Goal: Information Seeking & Learning: Learn about a topic

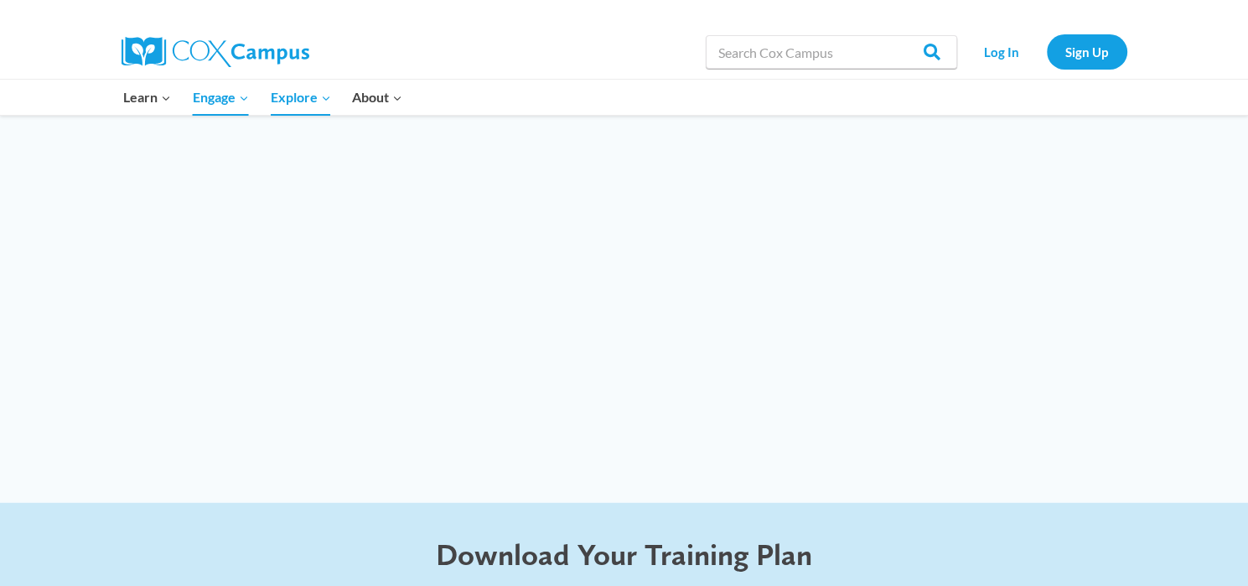
scroll to position [4025, 0]
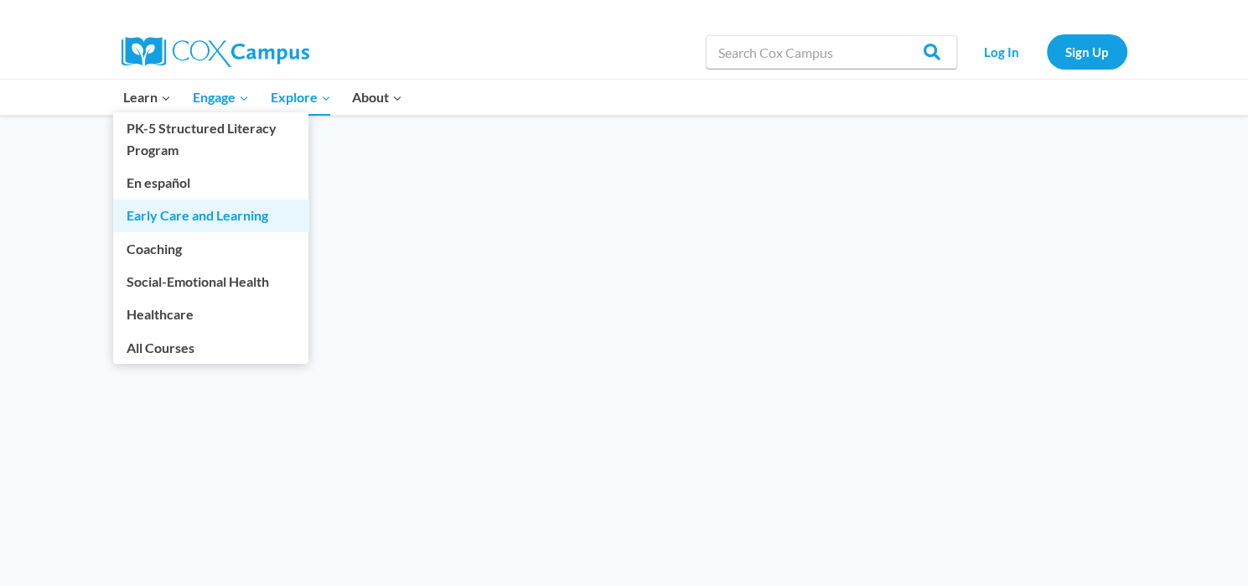
click at [206, 213] on link "Early Care and Learning" at bounding box center [210, 216] width 195 height 32
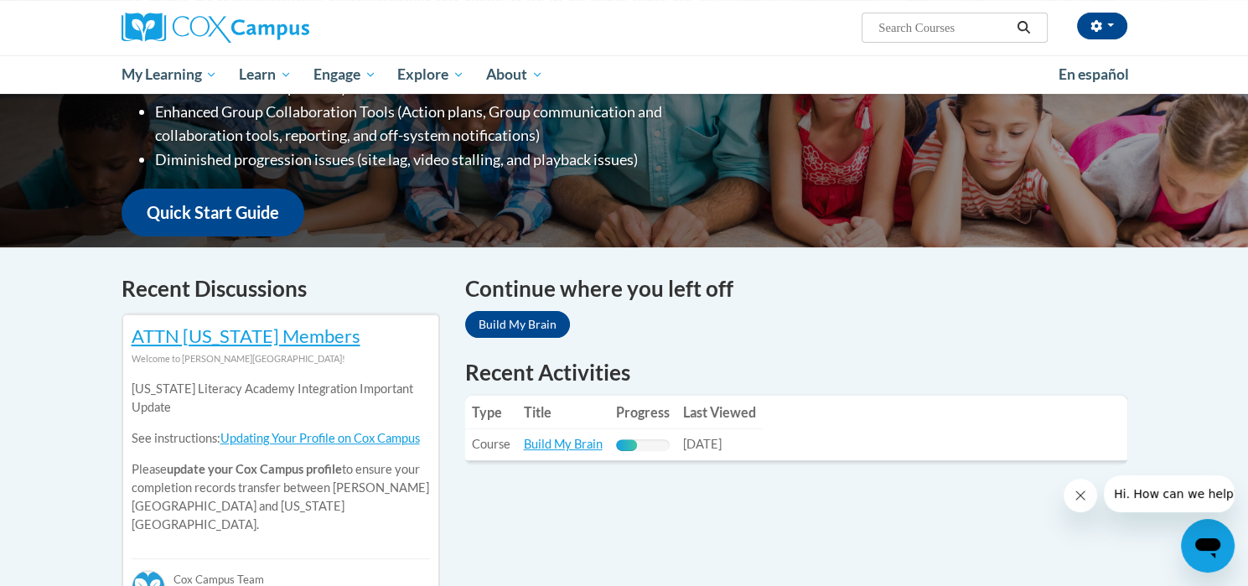
scroll to position [503, 0]
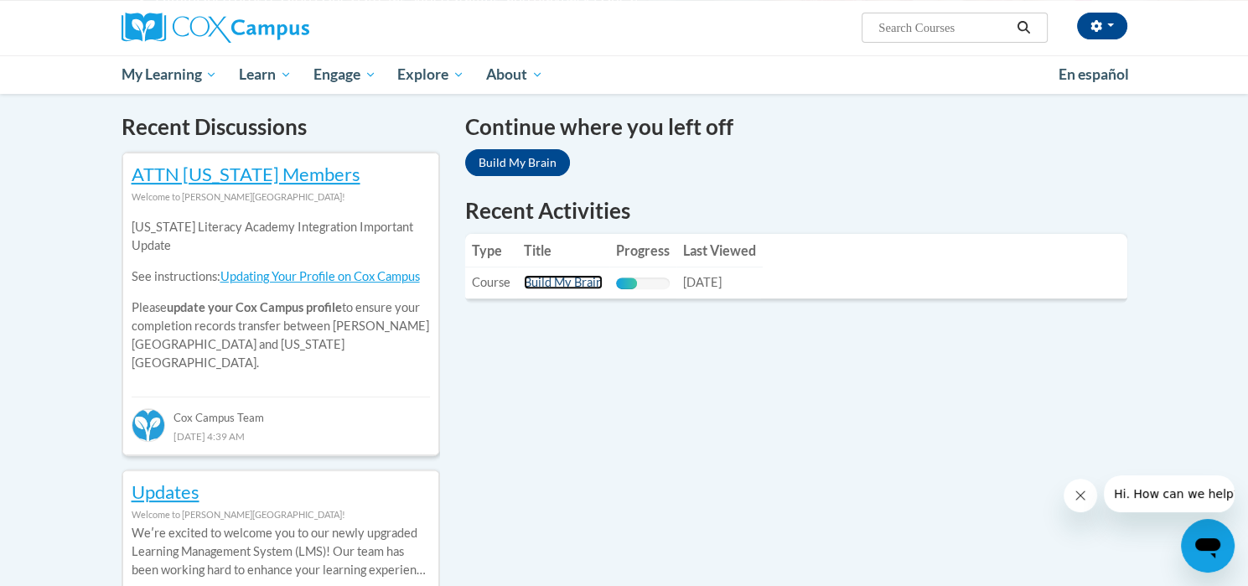
click at [559, 283] on link "Build My Brain" at bounding box center [563, 282] width 79 height 14
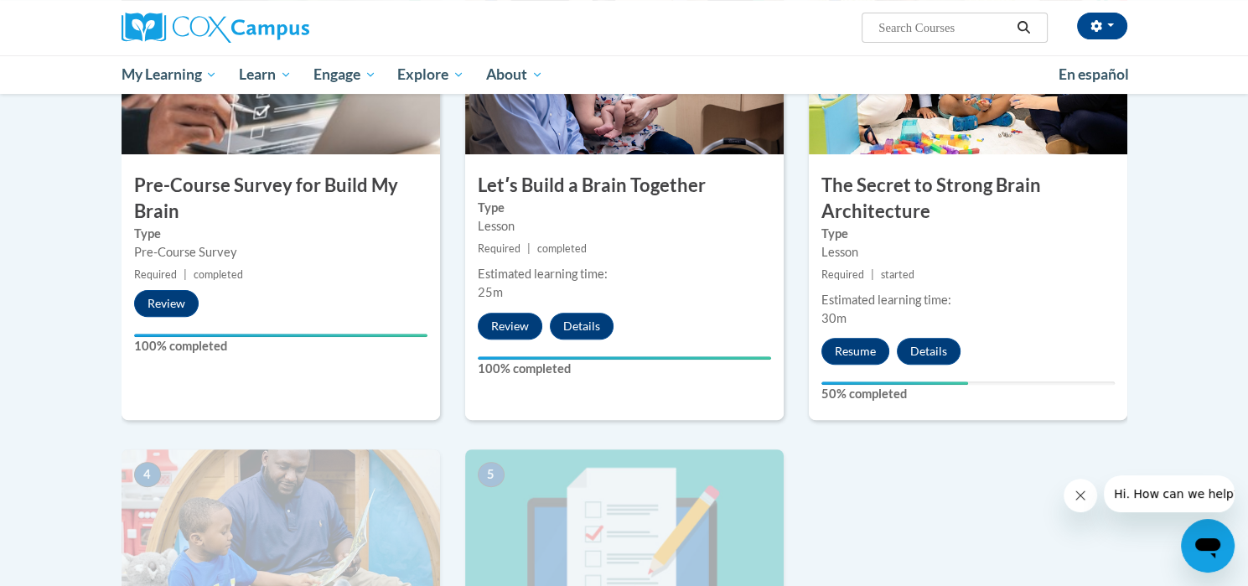
scroll to position [466, 0]
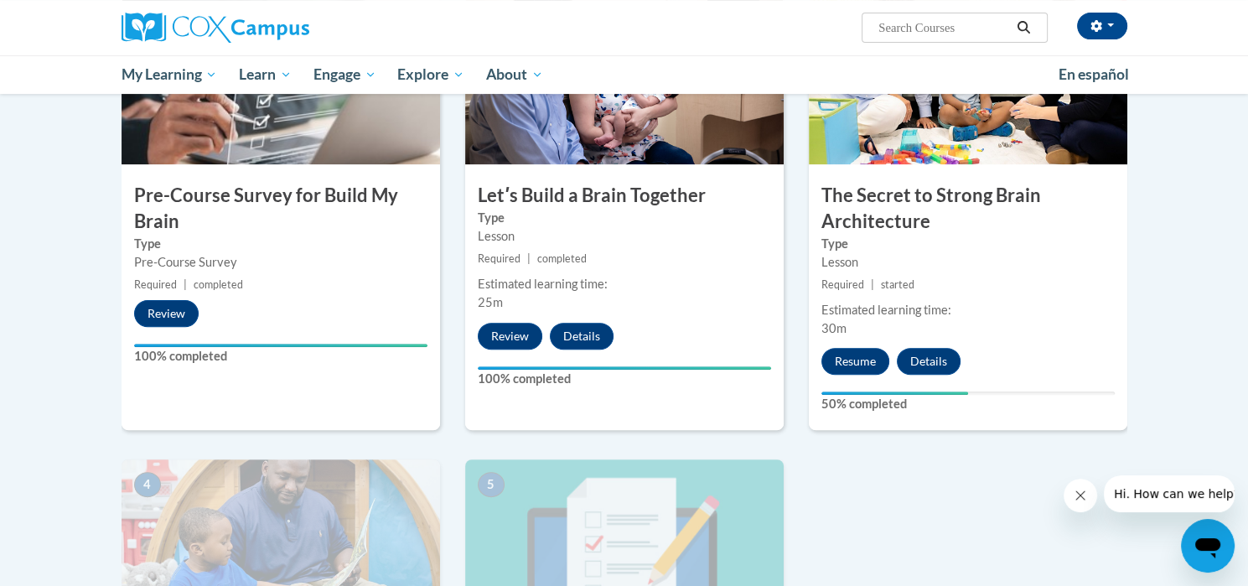
click at [505, 373] on label "100% completed" at bounding box center [624, 379] width 293 height 18
click at [857, 361] on button "Resume" at bounding box center [856, 361] width 68 height 27
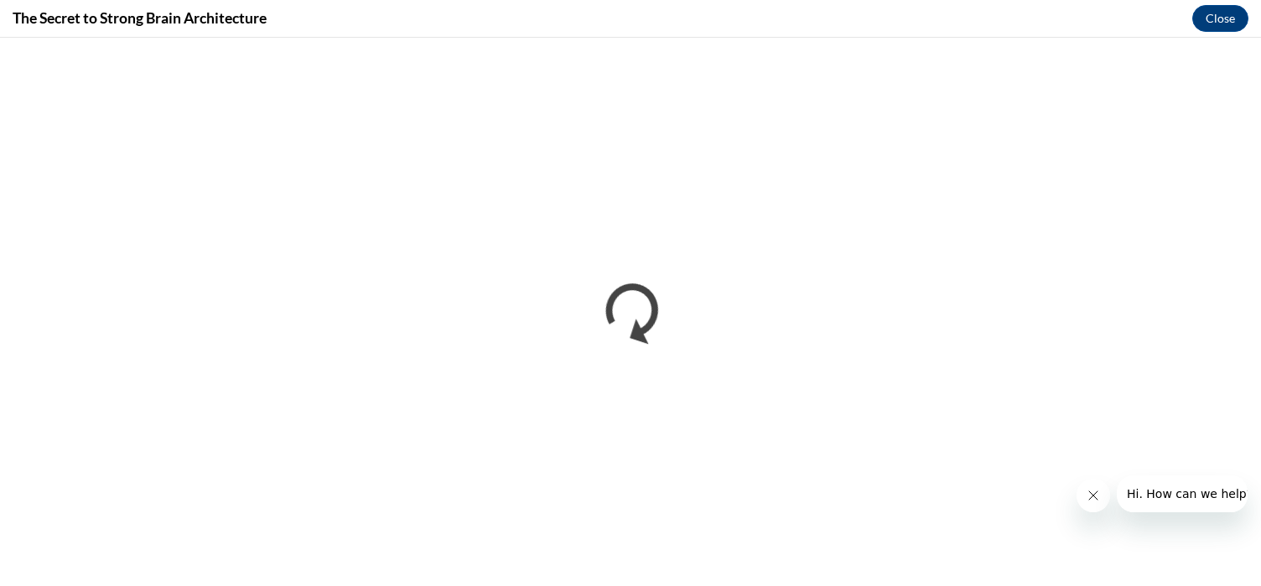
scroll to position [0, 0]
